Goal: Find specific page/section: Find specific page/section

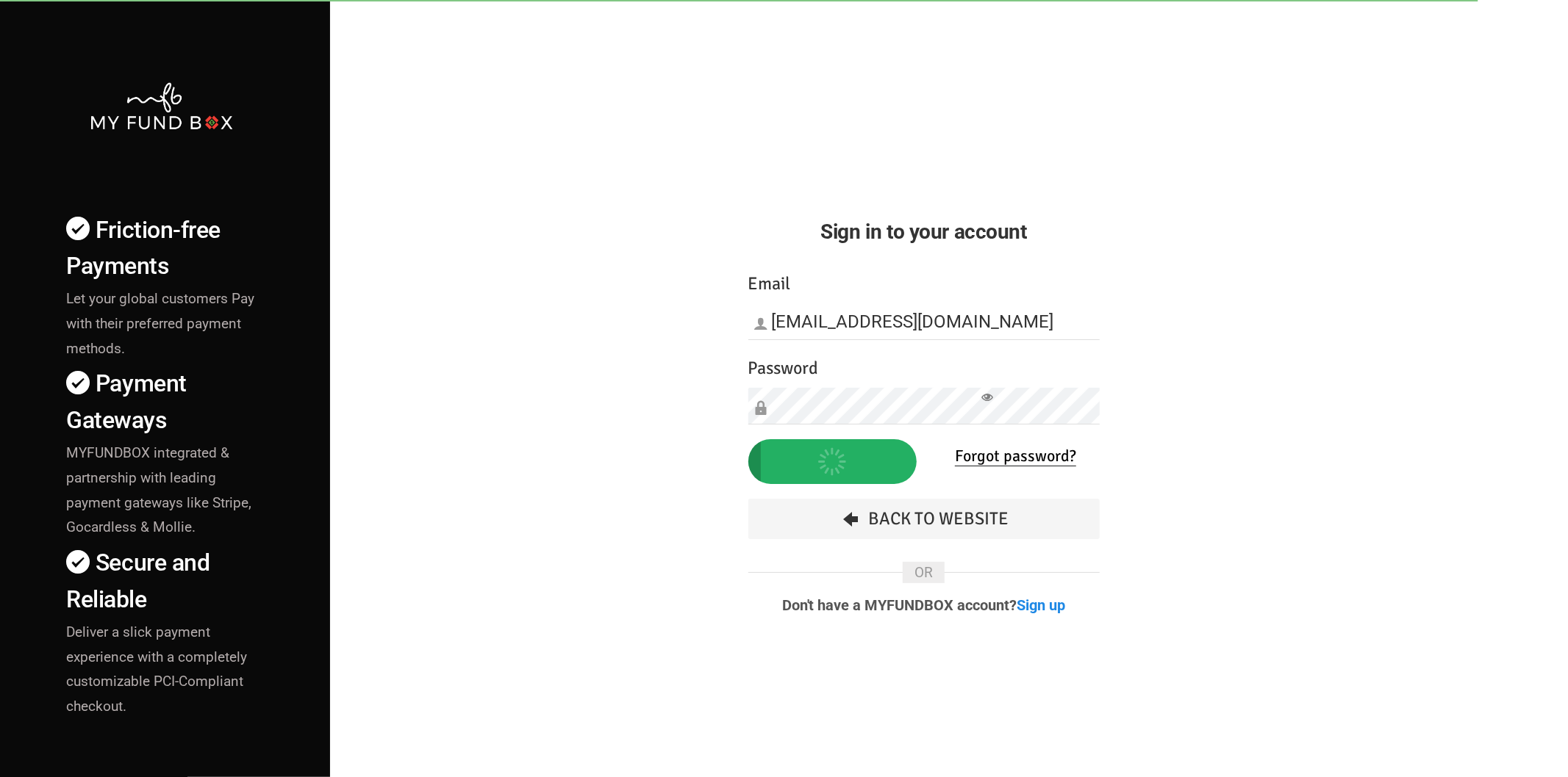
click at [767, 471] on button "Sign in" at bounding box center [832, 462] width 168 height 45
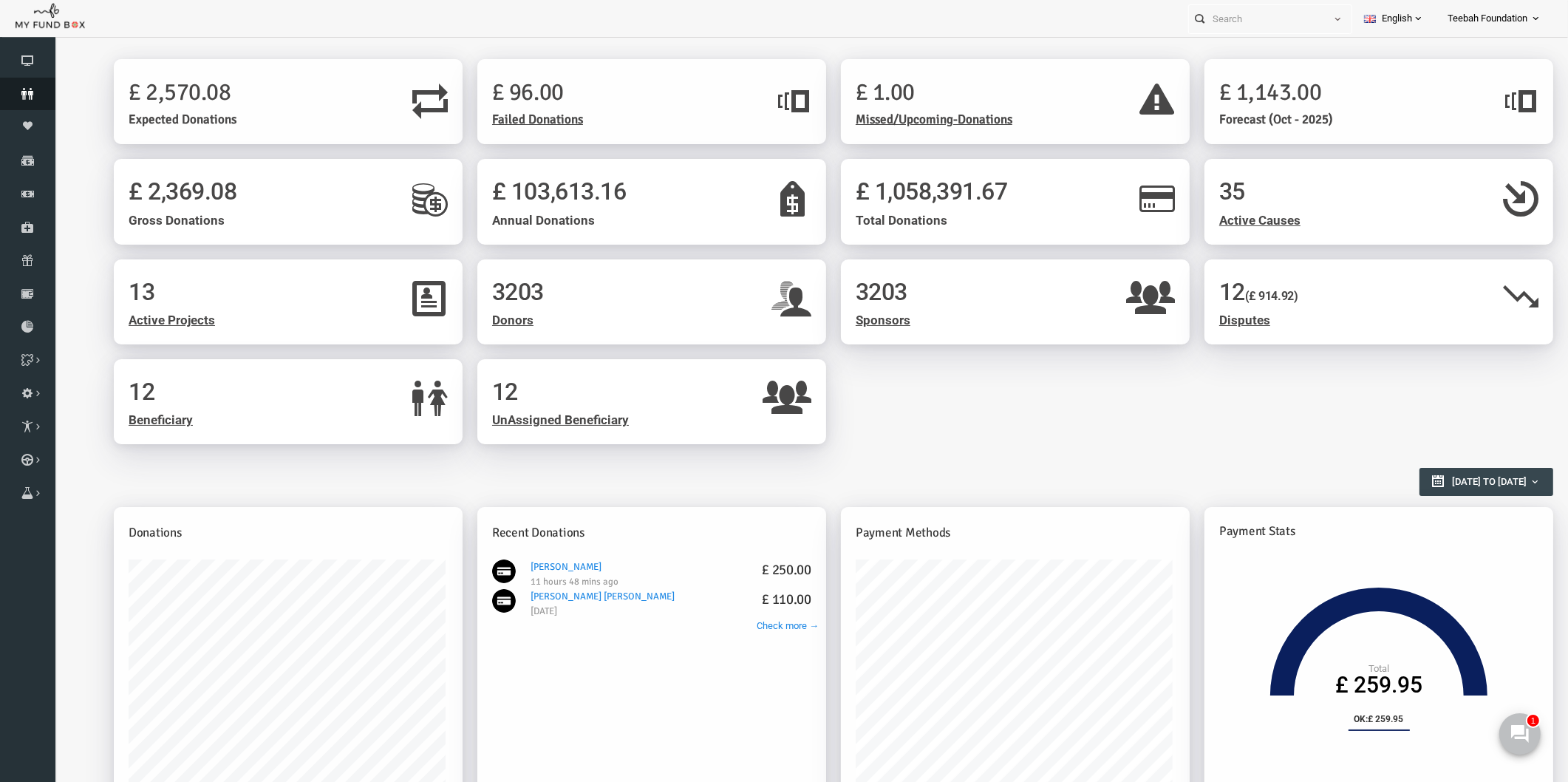
click at [31, 90] on icon at bounding box center [27, 93] width 55 height 12
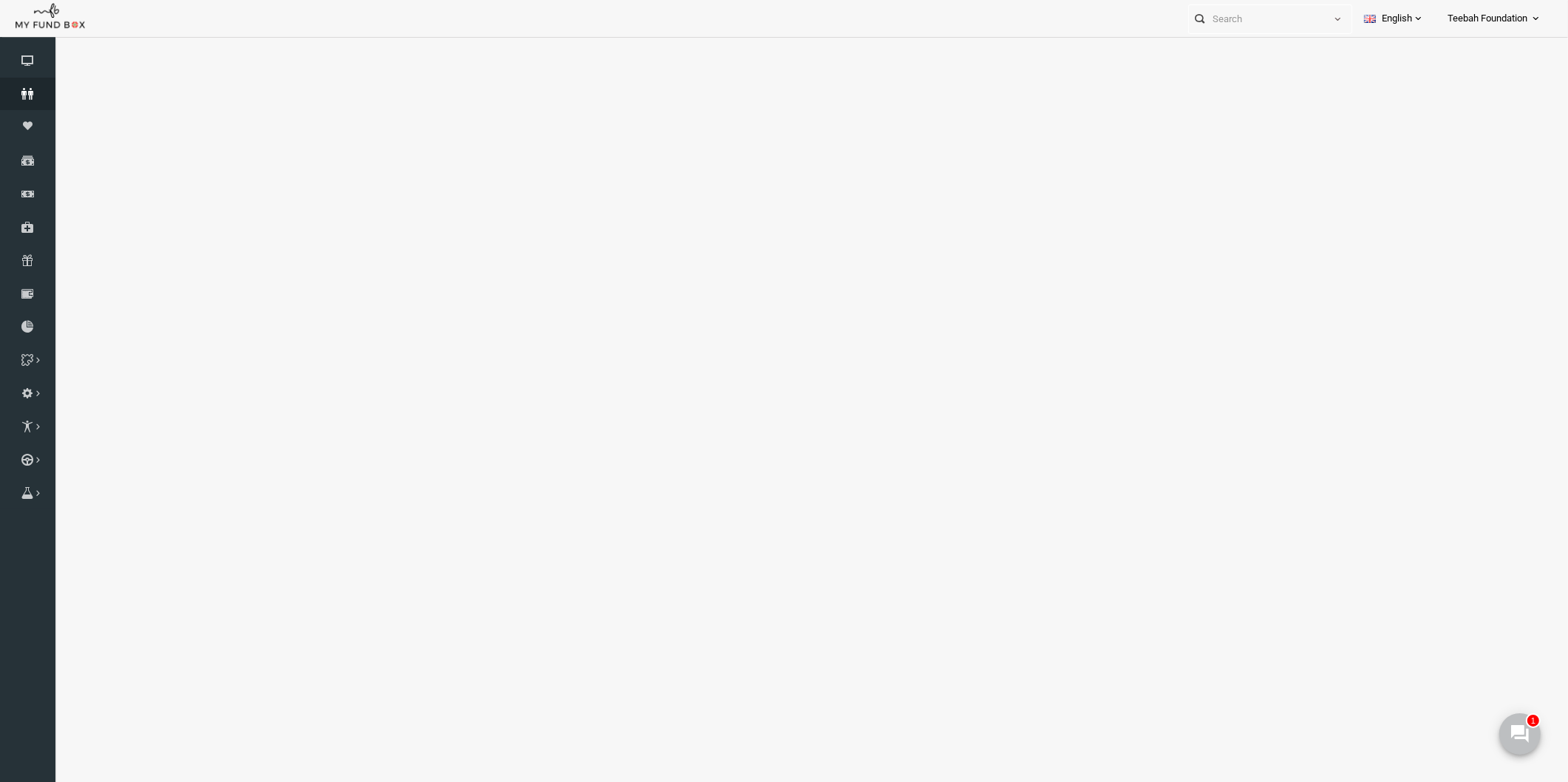
select select "100"
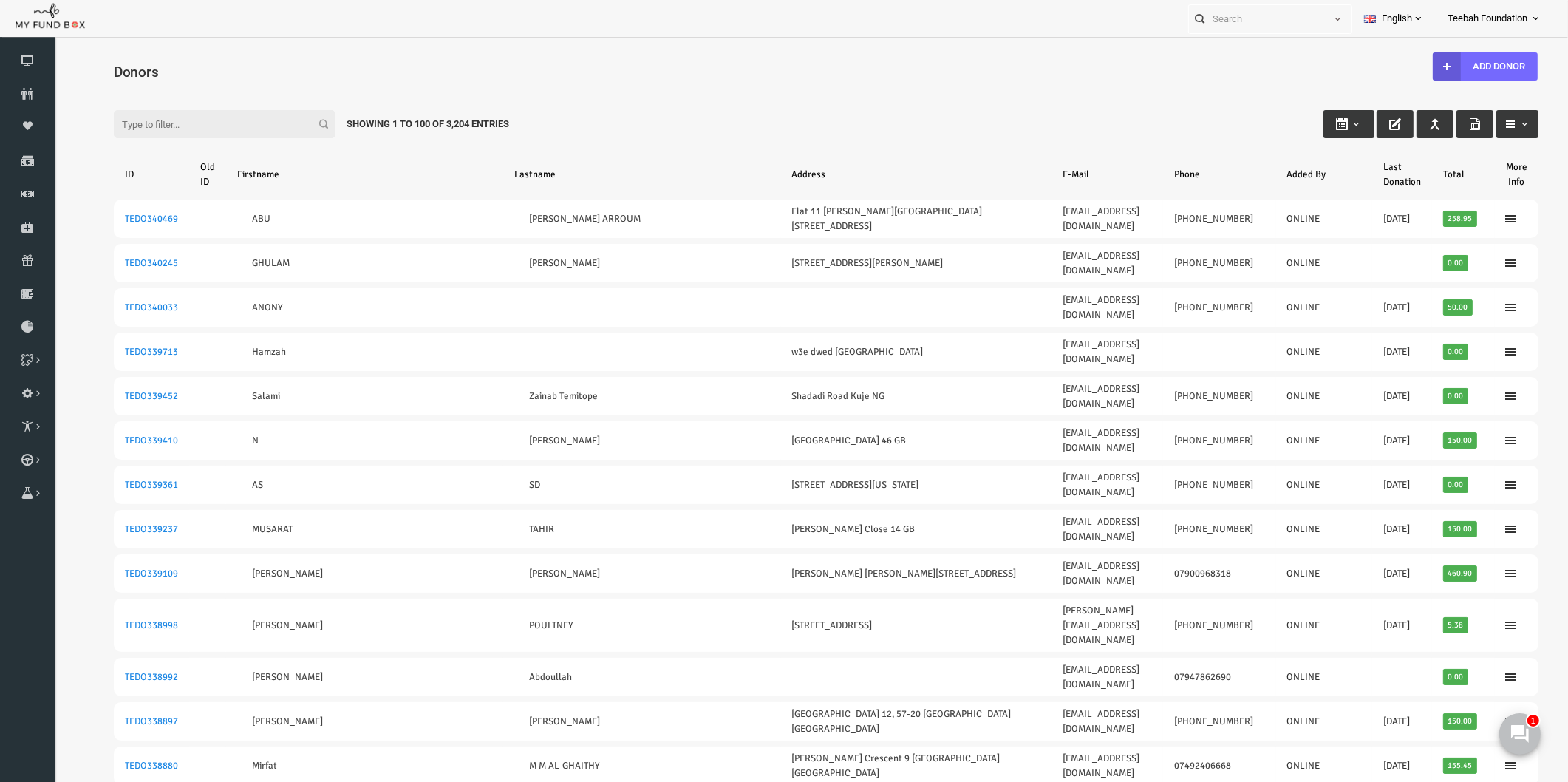
click at [997, 66] on h4 "Donors" at bounding box center [803, 72] width 1440 height 22
